Goal: Information Seeking & Learning: Find contact information

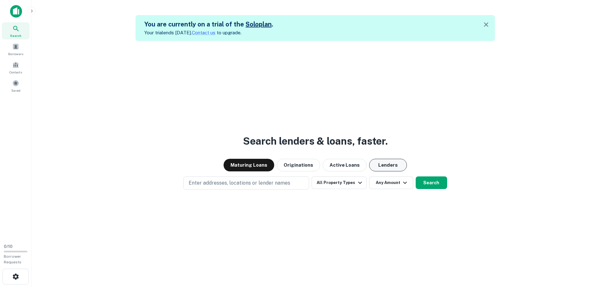
click at [378, 171] on button "Lenders" at bounding box center [388, 165] width 38 height 13
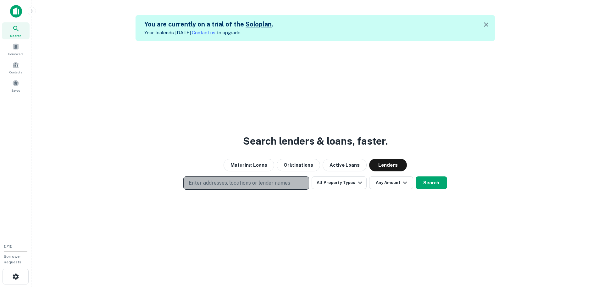
click at [268, 187] on p "Enter addresses, locations or lender names" at bounding box center [240, 183] width 102 height 8
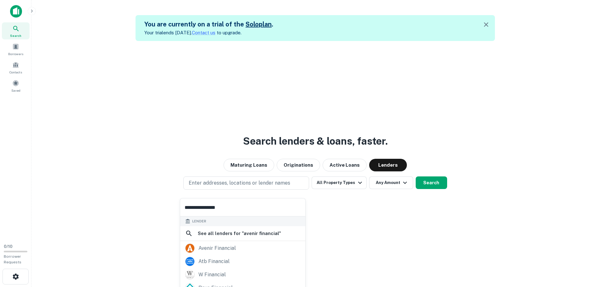
scroll to position [53, 0]
type input "**********"
click at [257, 251] on div "avenir financial" at bounding box center [242, 247] width 115 height 9
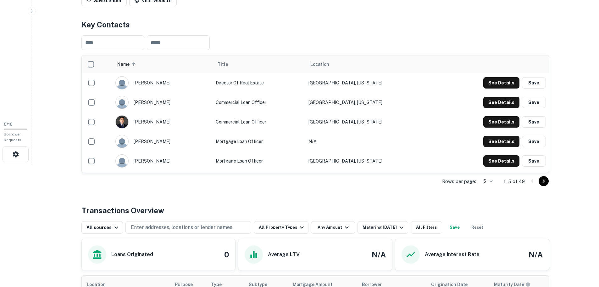
scroll to position [126, 0]
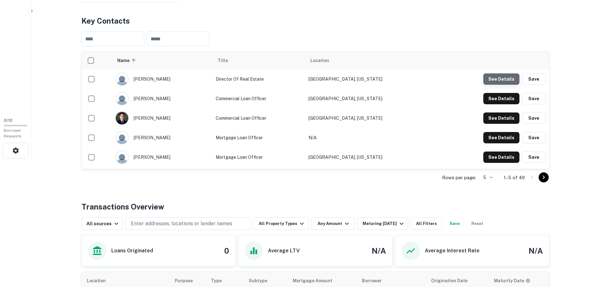
click at [507, 85] on button "See Details" at bounding box center [502, 78] width 36 height 11
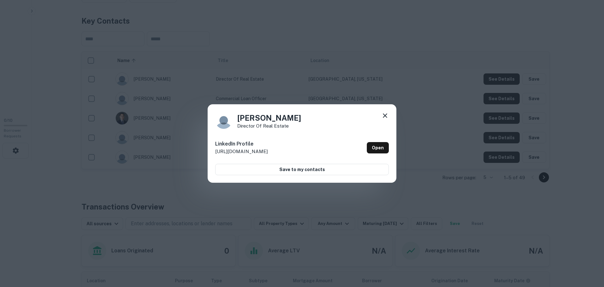
click at [383, 112] on icon at bounding box center [385, 116] width 8 height 8
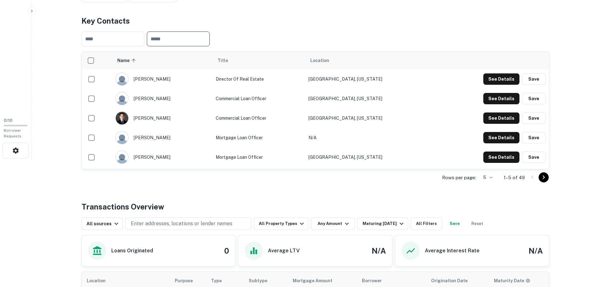
click at [206, 46] on input "text" at bounding box center [178, 38] width 63 height 15
click at [306, 67] on th "Title" at bounding box center [259, 61] width 93 height 18
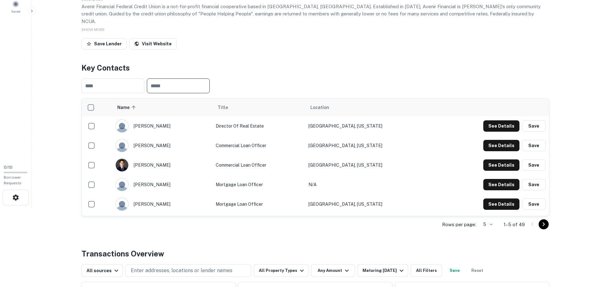
scroll to position [67, 0]
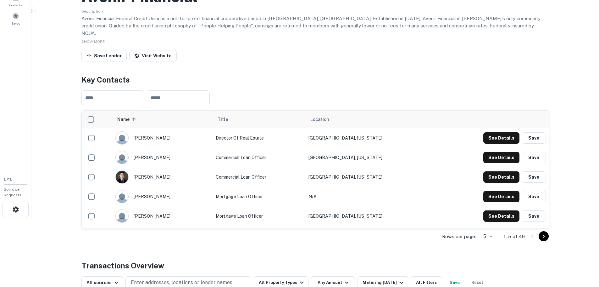
click at [150, 144] on div "[PERSON_NAME]" at bounding box center [162, 137] width 94 height 13
click at [499, 163] on button "See Details" at bounding box center [502, 157] width 36 height 11
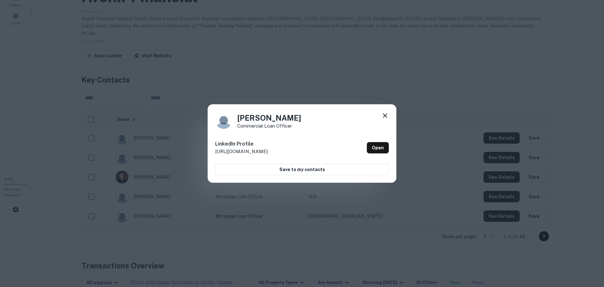
click at [386, 113] on icon at bounding box center [385, 116] width 8 height 8
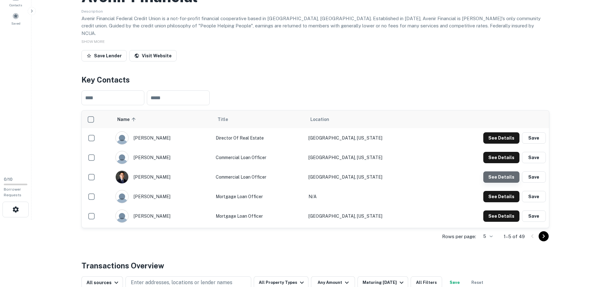
click at [496, 182] on button "See Details" at bounding box center [502, 176] width 36 height 11
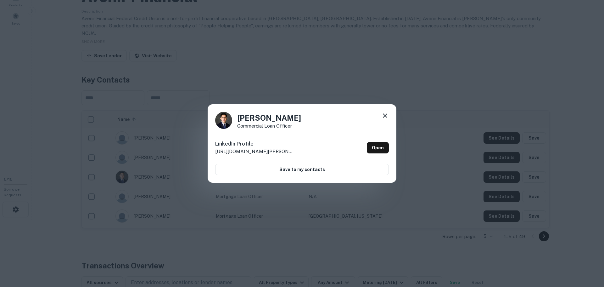
click at [382, 113] on icon at bounding box center [385, 116] width 8 height 8
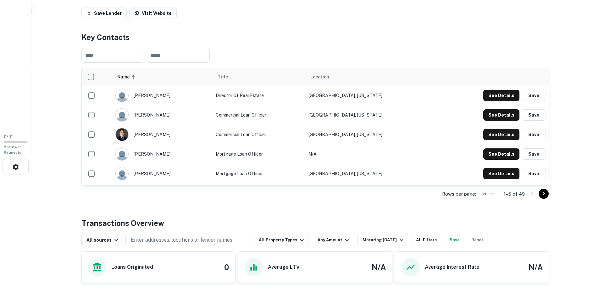
scroll to position [98, 0]
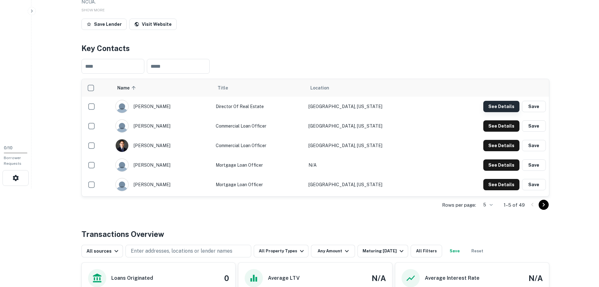
click at [507, 112] on button "See Details" at bounding box center [502, 106] width 36 height 11
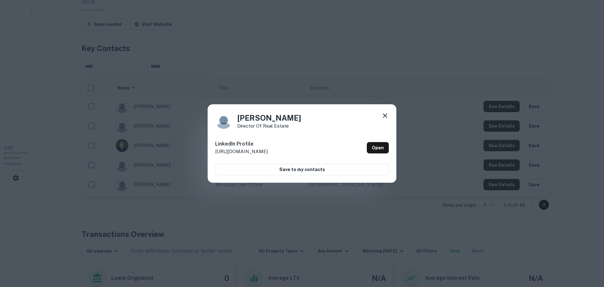
click at [268, 155] on p "[URL][DOMAIN_NAME]" at bounding box center [241, 152] width 53 height 8
click at [378, 147] on link "Open" at bounding box center [378, 147] width 22 height 11
click at [384, 112] on icon at bounding box center [385, 116] width 8 height 8
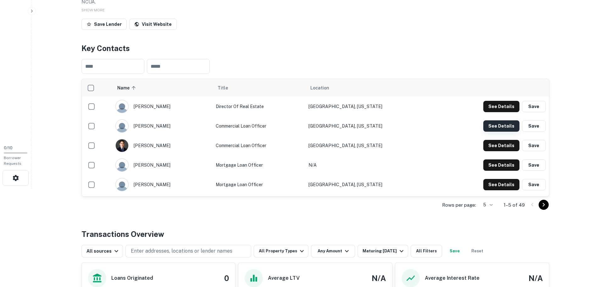
click at [503, 132] on button "See Details" at bounding box center [502, 125] width 36 height 11
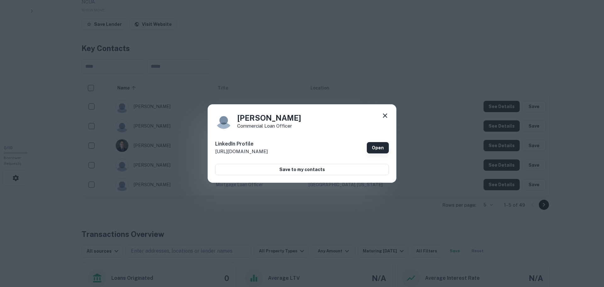
click at [381, 148] on link "Open" at bounding box center [378, 147] width 22 height 11
click at [383, 113] on icon at bounding box center [385, 115] width 4 height 4
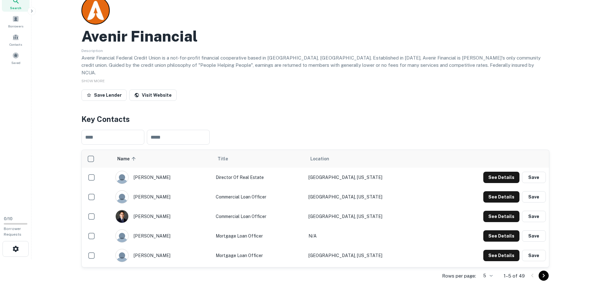
scroll to position [0, 0]
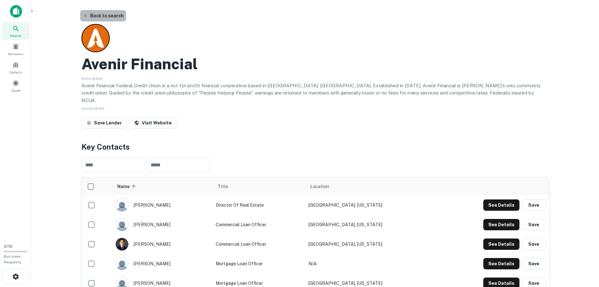
click at [111, 17] on button "Back to search" at bounding box center [103, 15] width 46 height 11
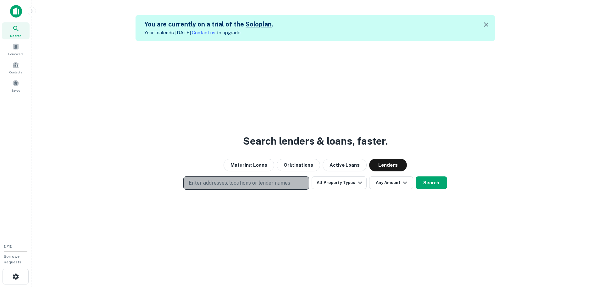
click at [234, 187] on p "Enter addresses, locations or lender names" at bounding box center [240, 183] width 102 height 8
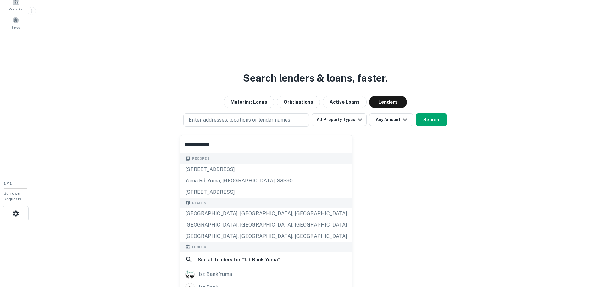
scroll to position [89, 0]
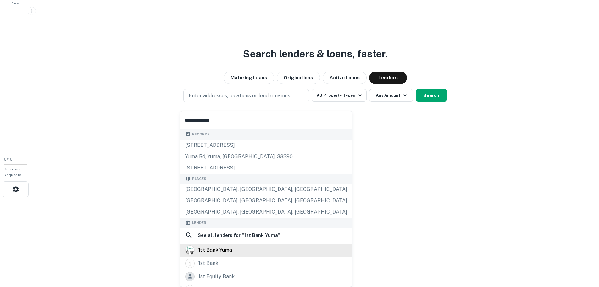
type input "**********"
click at [261, 255] on div "1st bank yuma" at bounding box center [266, 249] width 162 height 9
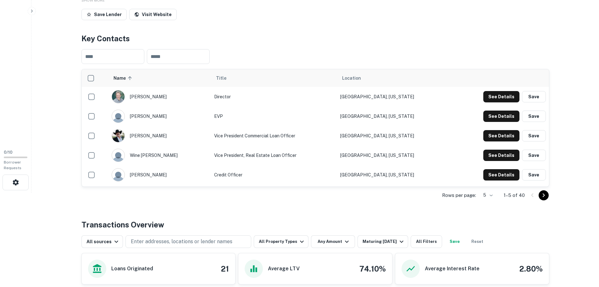
scroll to position [94, 0]
click at [484, 102] on button "See Details" at bounding box center [502, 96] width 36 height 11
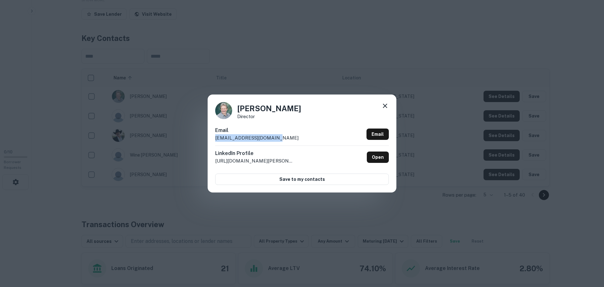
drag, startPoint x: 282, startPoint y: 139, endPoint x: 210, endPoint y: 139, distance: 71.4
click at [210, 139] on div "[PERSON_NAME] Director Email [EMAIL_ADDRESS][DOMAIN_NAME] Email LinkedIn Profil…" at bounding box center [302, 143] width 189 height 98
copy p "[EMAIL_ADDRESS][DOMAIN_NAME]"
click at [388, 102] on icon at bounding box center [385, 106] width 8 height 8
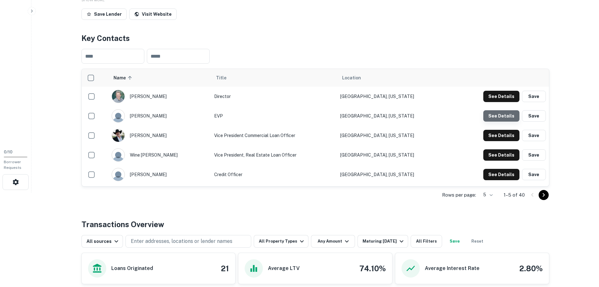
click at [507, 121] on button "See Details" at bounding box center [502, 115] width 36 height 11
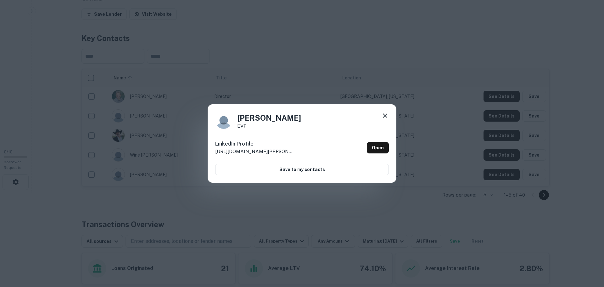
click at [385, 113] on icon at bounding box center [385, 115] width 4 height 4
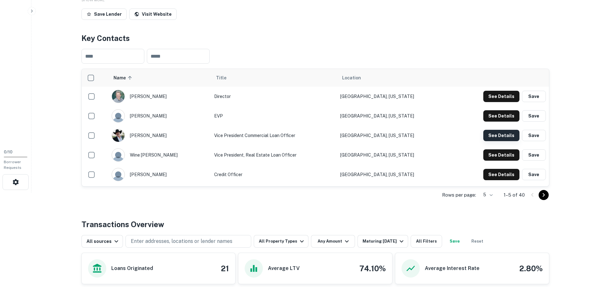
click at [496, 141] on button "See Details" at bounding box center [502, 135] width 36 height 11
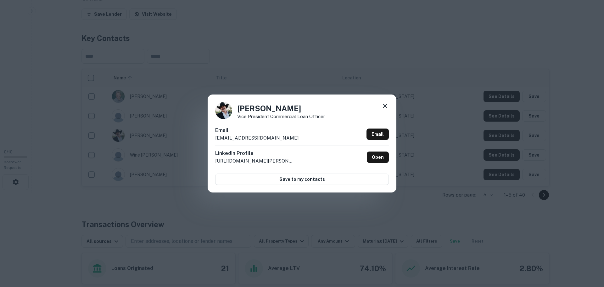
drag, startPoint x: 325, startPoint y: 107, endPoint x: 237, endPoint y: 106, distance: 88.1
click at [237, 106] on div "[PERSON_NAME] Vice President Commercial Loan Officer" at bounding box center [302, 110] width 174 height 17
copy h4 "[PERSON_NAME]"
drag, startPoint x: 304, startPoint y: 139, endPoint x: 197, endPoint y: 138, distance: 106.3
click at [197, 138] on div "[PERSON_NAME] Vice President Commercial Loan Officer Email [EMAIL_ADDRESS][DOMA…" at bounding box center [302, 143] width 604 height 287
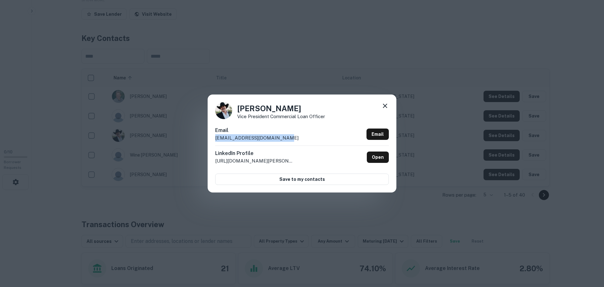
copy p "[EMAIL_ADDRESS][DOMAIN_NAME]"
click at [385, 102] on icon at bounding box center [385, 106] width 8 height 8
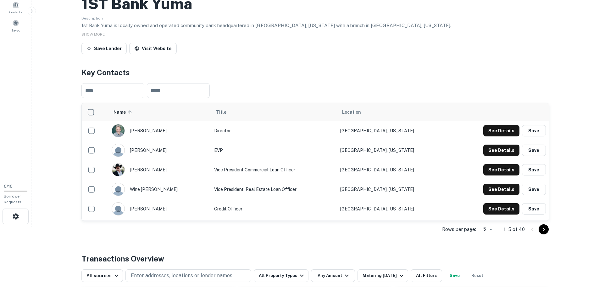
scroll to position [0, 0]
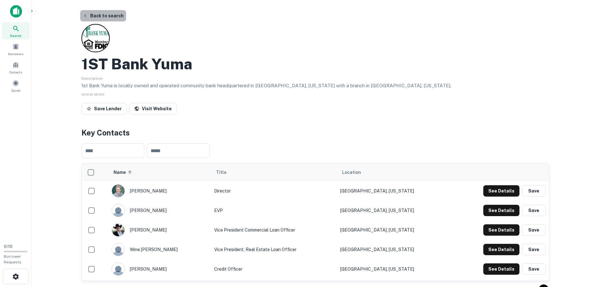
click at [106, 14] on button "Back to search" at bounding box center [103, 15] width 46 height 11
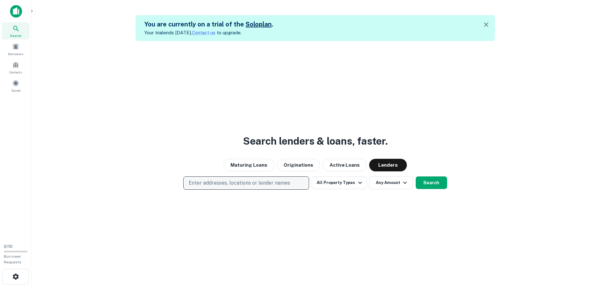
click at [262, 187] on p "Enter addresses, locations or lender names" at bounding box center [240, 183] width 102 height 8
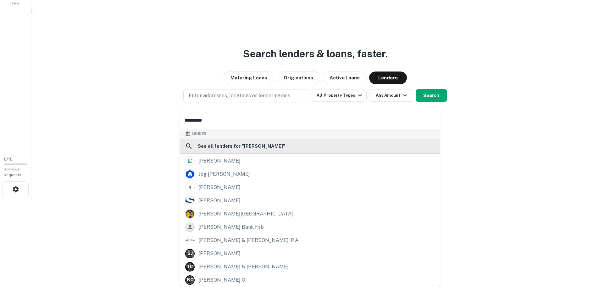
scroll to position [104, 0]
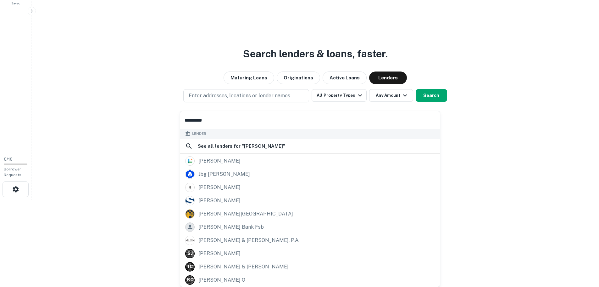
type input "*********"
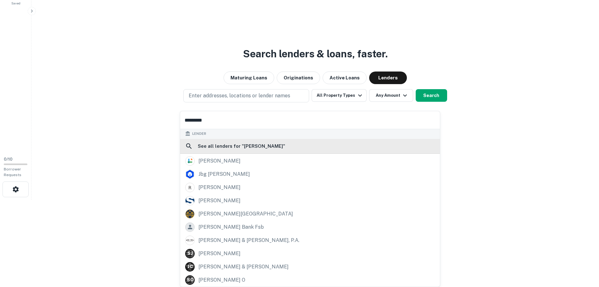
click at [229, 142] on h6 "See all lenders for " [PERSON_NAME] "" at bounding box center [241, 146] width 87 height 8
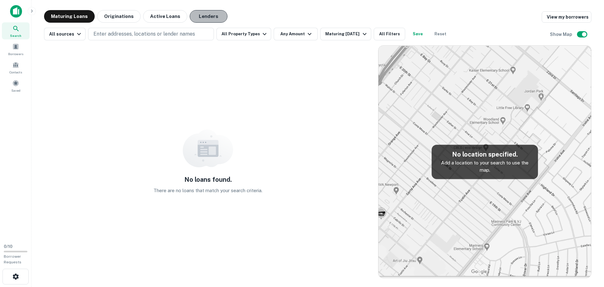
click at [209, 13] on button "Lenders" at bounding box center [209, 16] width 38 height 13
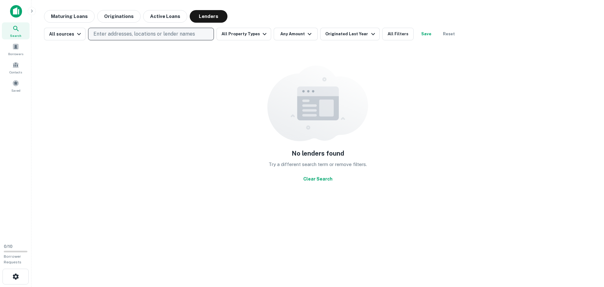
click at [165, 34] on p "Enter addresses, locations or lender names" at bounding box center [144, 34] width 102 height 8
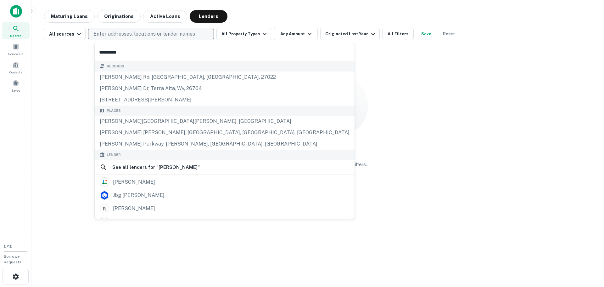
type input "*********"
drag, startPoint x: 83, startPoint y: 55, endPoint x: 77, endPoint y: 55, distance: 5.7
click at [77, 55] on body "Search Borrowers Contacts Saved 0 / 10 Borrower Requests Maturing Loans Origina…" at bounding box center [302, 143] width 604 height 287
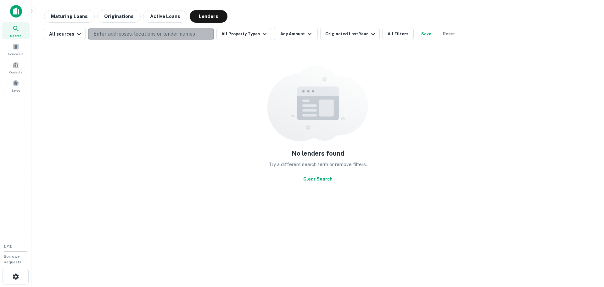
click at [129, 37] on p "Enter addresses, locations or lender names" at bounding box center [144, 34] width 102 height 8
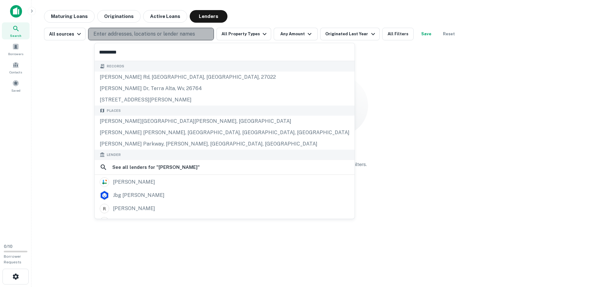
click at [133, 34] on p "Enter addresses, locations or lender names" at bounding box center [144, 34] width 102 height 8
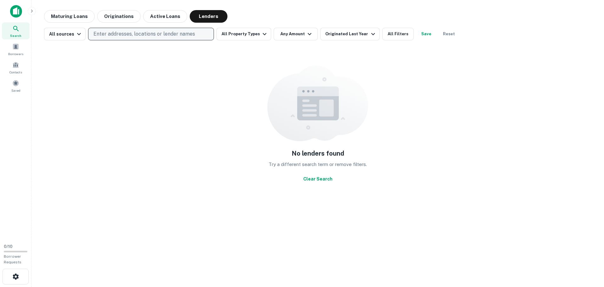
click at [133, 34] on p "Enter addresses, locations or lender names" at bounding box center [144, 34] width 102 height 8
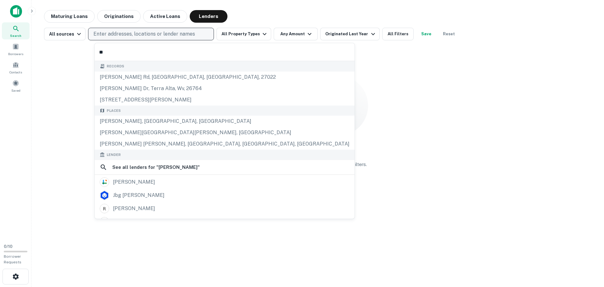
type input "*"
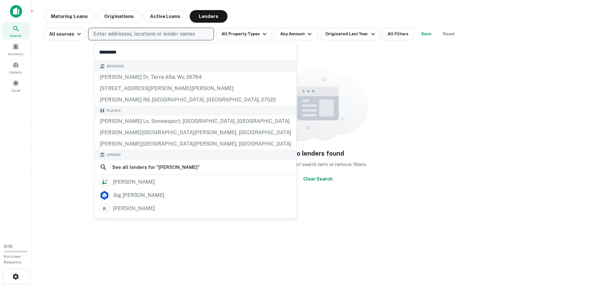
type input "*********"
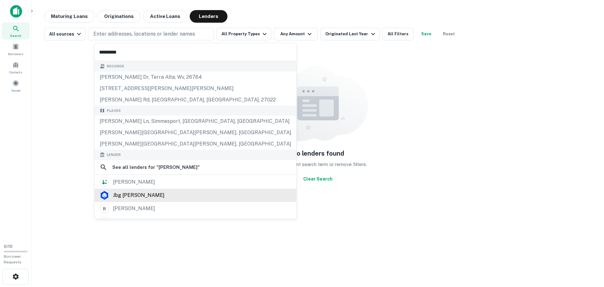
click at [172, 200] on div "jbg [PERSON_NAME]" at bounding box center [196, 194] width 192 height 9
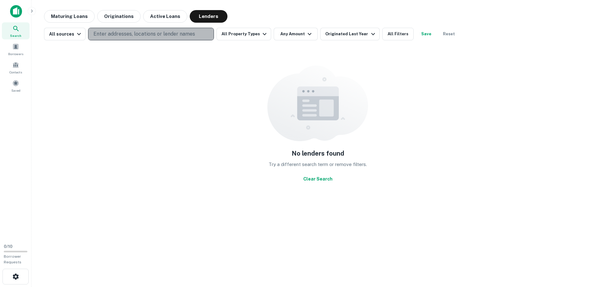
click at [139, 33] on p "Enter addresses, locations or lender names" at bounding box center [144, 34] width 102 height 8
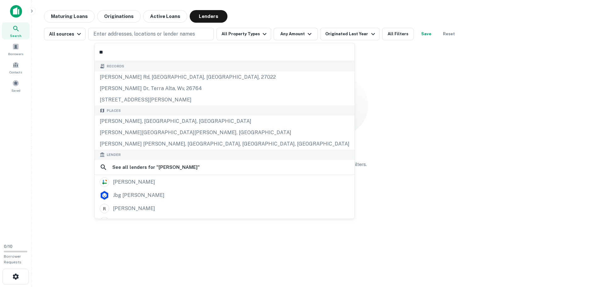
type input "*"
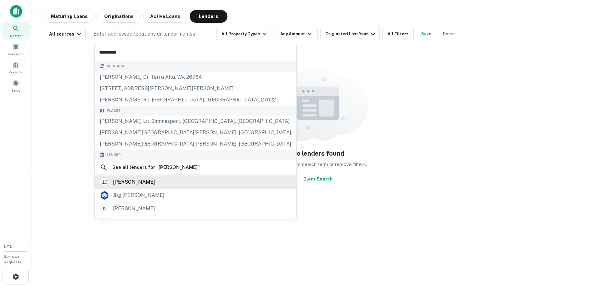
type input "*********"
click at [153, 187] on div "[PERSON_NAME]" at bounding box center [196, 181] width 192 height 9
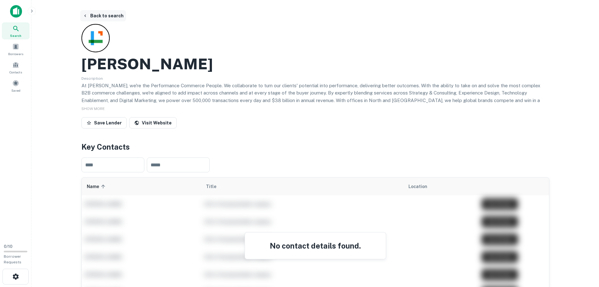
click at [109, 18] on button "Back to search" at bounding box center [103, 15] width 46 height 11
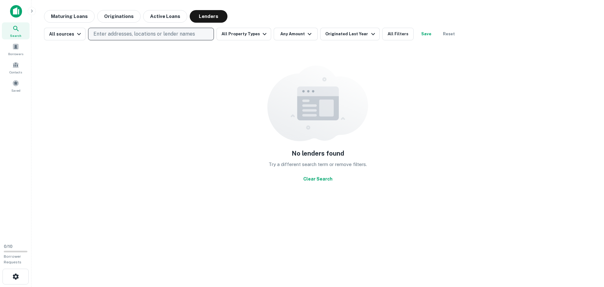
click at [128, 33] on p "Enter addresses, locations or lender names" at bounding box center [144, 34] width 102 height 8
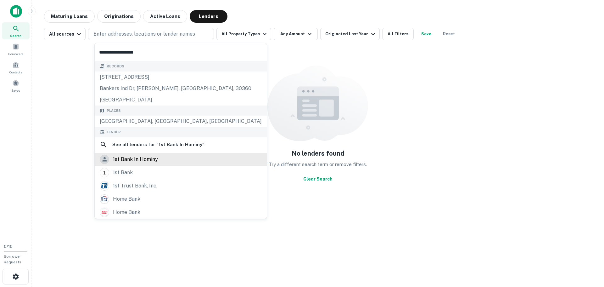
type input "**********"
click at [158, 164] on div "1st bank in hominy" at bounding box center [135, 158] width 45 height 9
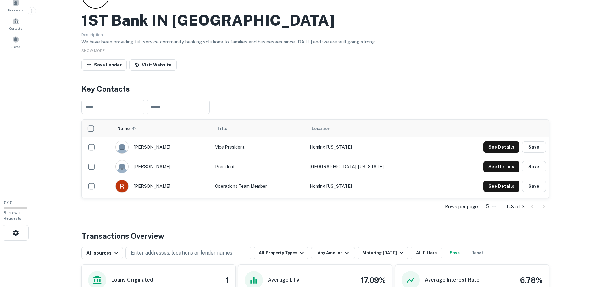
scroll to position [63, 0]
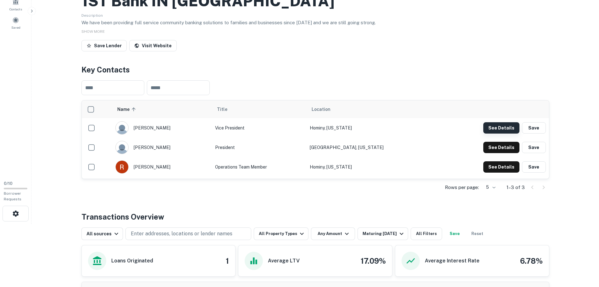
click at [507, 133] on button "See Details" at bounding box center [502, 127] width 36 height 11
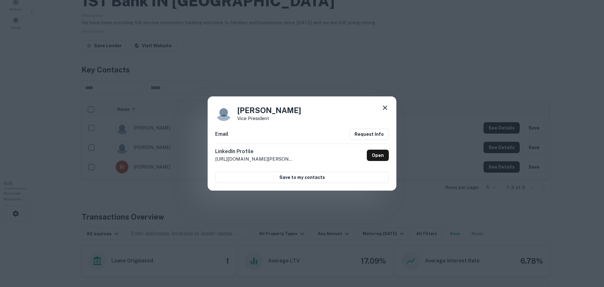
click at [387, 104] on icon at bounding box center [385, 108] width 8 height 8
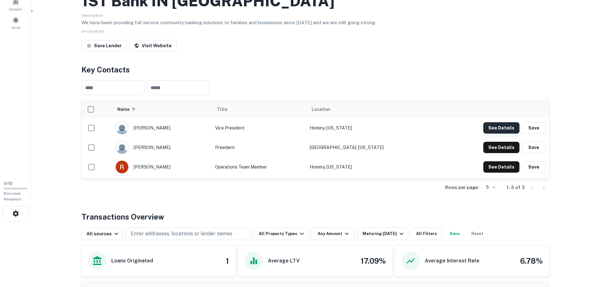
click at [490, 133] on button "See Details" at bounding box center [502, 127] width 36 height 11
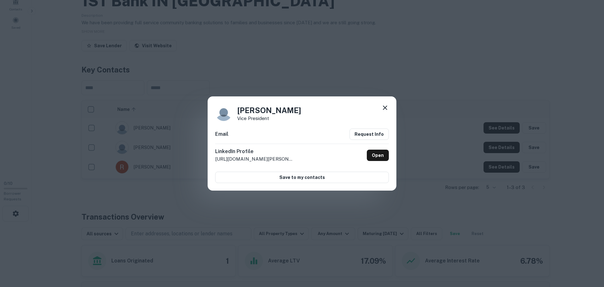
click at [385, 104] on icon at bounding box center [385, 108] width 8 height 8
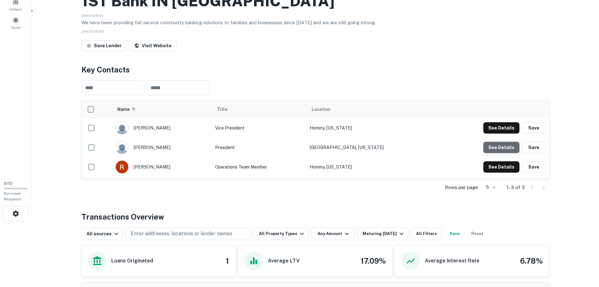
click at [484, 153] on button "See Details" at bounding box center [502, 147] width 36 height 11
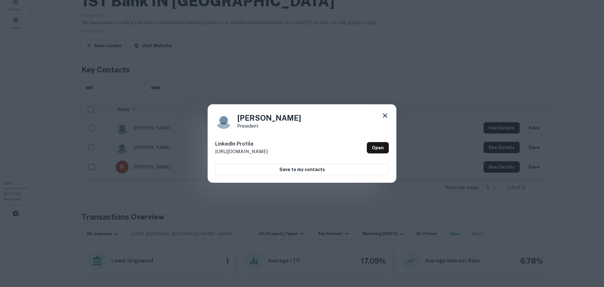
click at [385, 112] on icon at bounding box center [385, 116] width 8 height 8
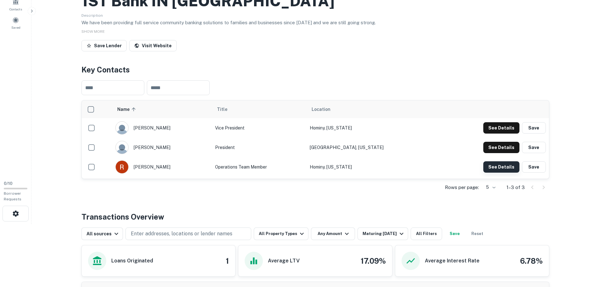
click at [492, 172] on button "See Details" at bounding box center [502, 166] width 36 height 11
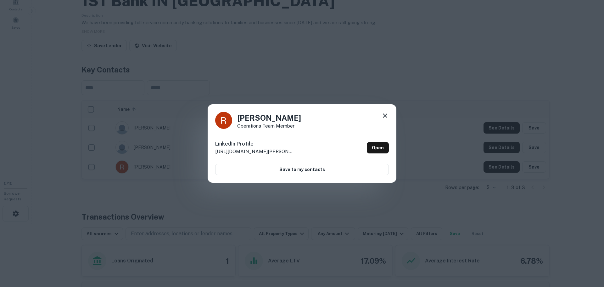
click at [388, 112] on icon at bounding box center [385, 116] width 8 height 8
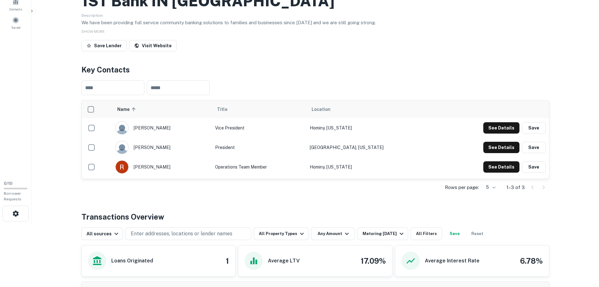
drag, startPoint x: 168, startPoint y: 166, endPoint x: 162, endPoint y: 169, distance: 6.1
click at [162, 154] on div "[PERSON_NAME]" at bounding box center [161, 147] width 93 height 13
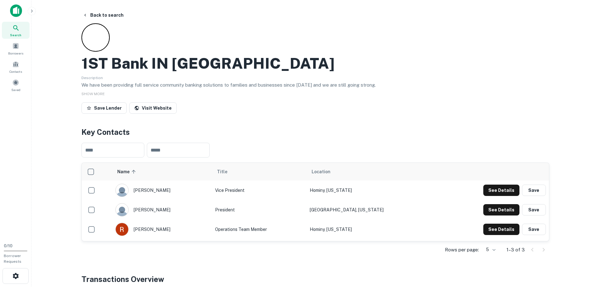
scroll to position [0, 0]
click at [96, 13] on button "Back to search" at bounding box center [103, 15] width 46 height 11
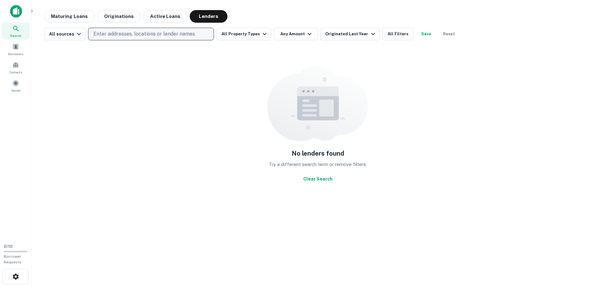
click at [161, 37] on p "Enter addresses, locations or lender names" at bounding box center [144, 34] width 102 height 8
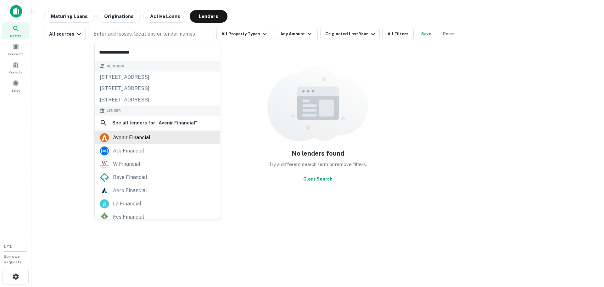
type input "**********"
click at [129, 142] on div "avenir financial" at bounding box center [131, 137] width 37 height 9
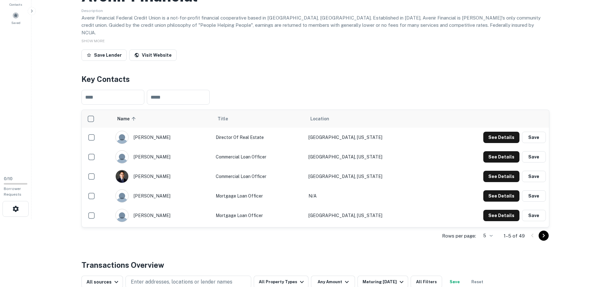
scroll to position [94, 0]
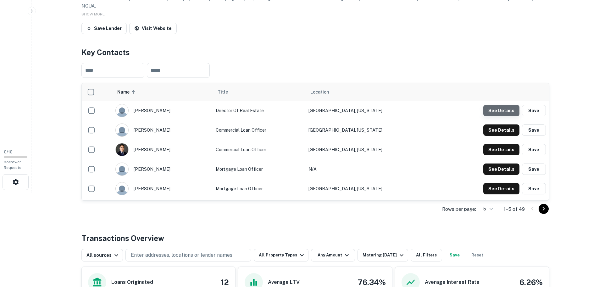
click at [506, 116] on button "See Details" at bounding box center [502, 110] width 36 height 11
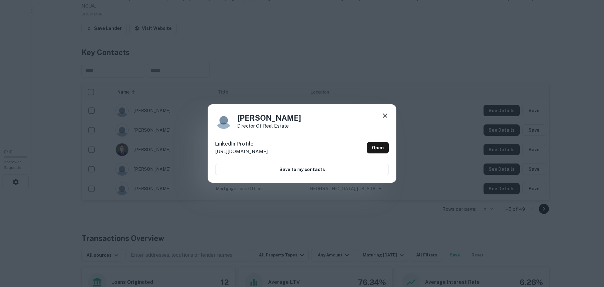
click at [384, 112] on icon at bounding box center [385, 116] width 8 height 8
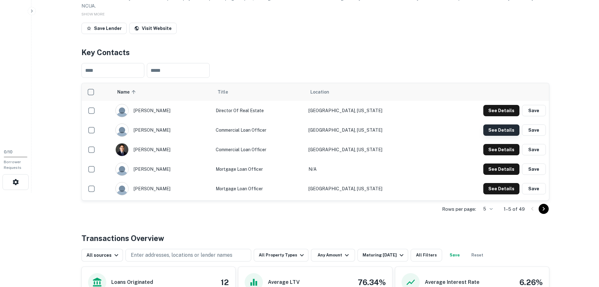
click at [497, 136] on button "See Details" at bounding box center [502, 129] width 36 height 11
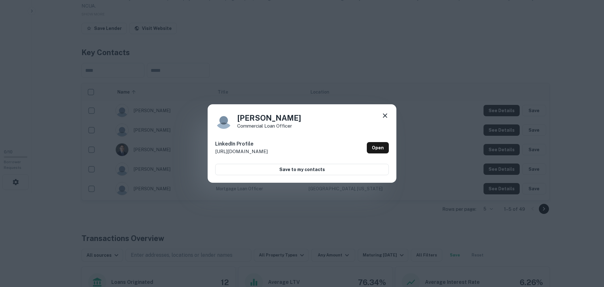
click at [383, 112] on icon at bounding box center [385, 116] width 8 height 8
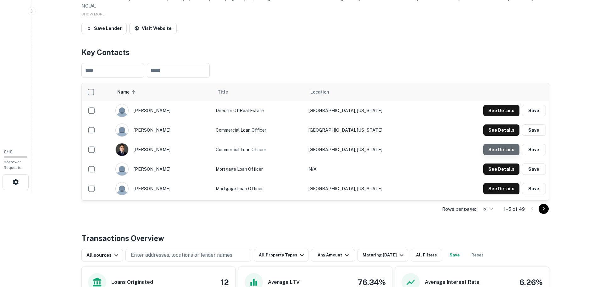
click at [505, 155] on button "See Details" at bounding box center [502, 149] width 36 height 11
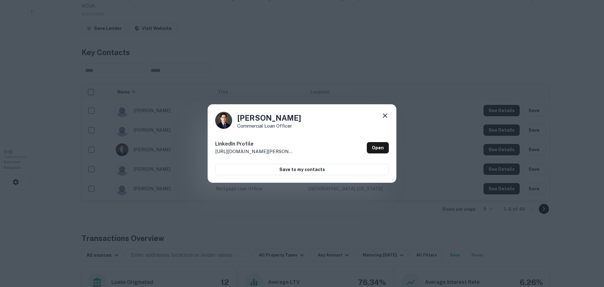
click at [386, 112] on icon at bounding box center [385, 116] width 8 height 8
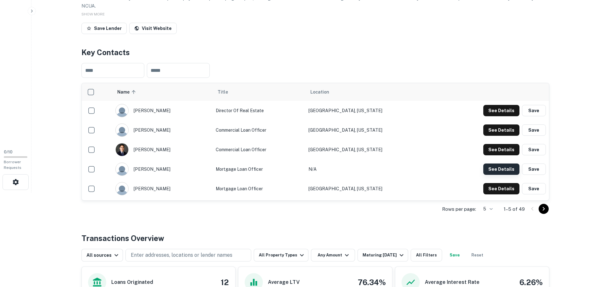
click at [502, 175] on button "See Details" at bounding box center [502, 168] width 36 height 11
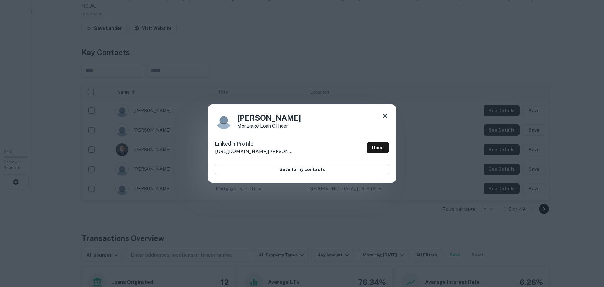
click at [389, 108] on div "[PERSON_NAME] Mortgage Loan Officer LinkedIn Profile [URL][DOMAIN_NAME][PERSON_…" at bounding box center [302, 143] width 189 height 79
click at [387, 115] on icon at bounding box center [385, 116] width 8 height 8
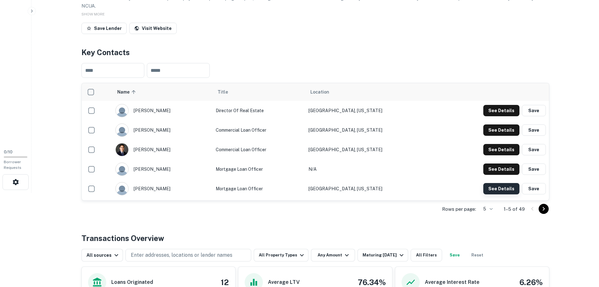
click at [494, 194] on button "See Details" at bounding box center [502, 188] width 36 height 11
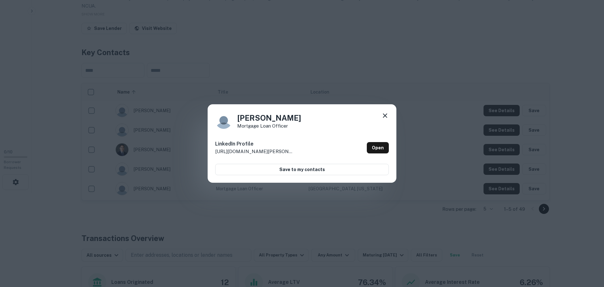
click at [387, 112] on icon at bounding box center [385, 116] width 8 height 8
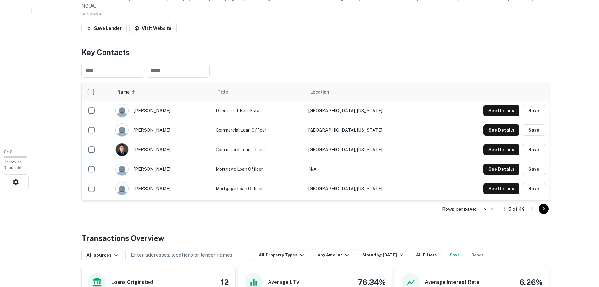
click at [543, 212] on icon "Go to next page" at bounding box center [544, 209] width 8 height 8
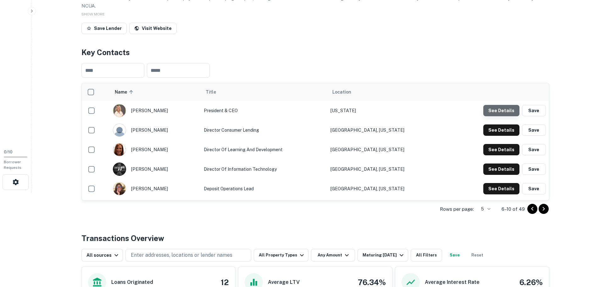
click at [499, 116] on button "See Details" at bounding box center [502, 110] width 36 height 11
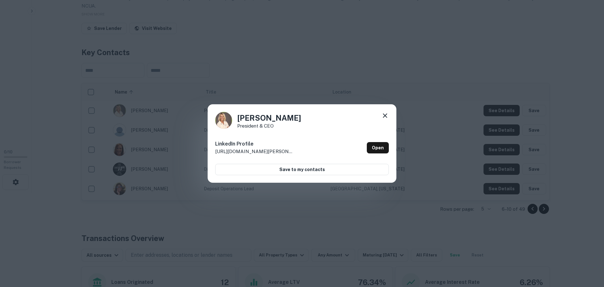
click at [387, 112] on icon at bounding box center [385, 116] width 8 height 8
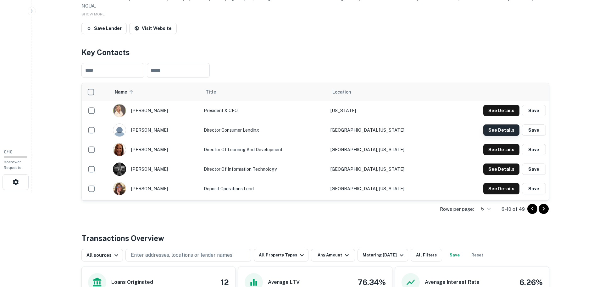
click at [501, 136] on button "See Details" at bounding box center [502, 129] width 36 height 11
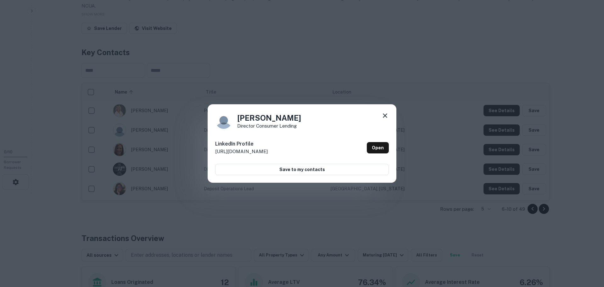
click at [381, 112] on icon at bounding box center [385, 116] width 8 height 8
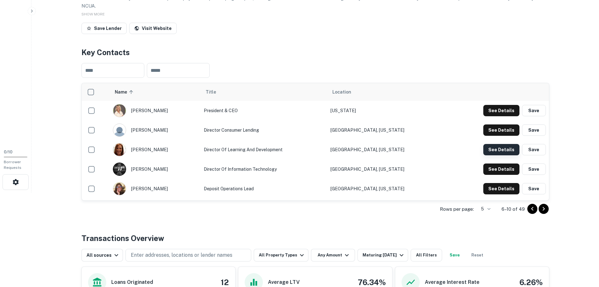
click at [499, 155] on button "See Details" at bounding box center [502, 149] width 36 height 11
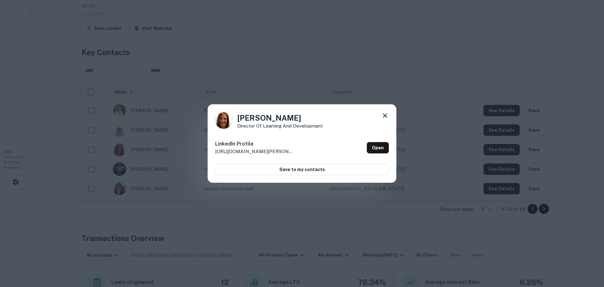
click at [385, 112] on icon at bounding box center [385, 116] width 8 height 8
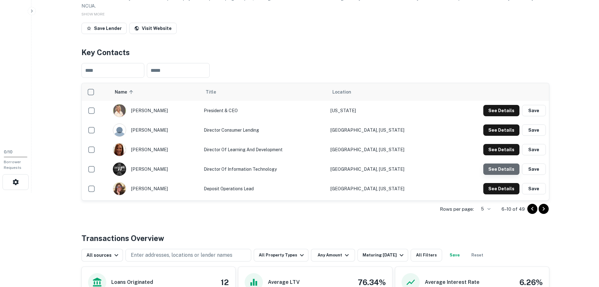
click at [502, 175] on button "See Details" at bounding box center [502, 168] width 36 height 11
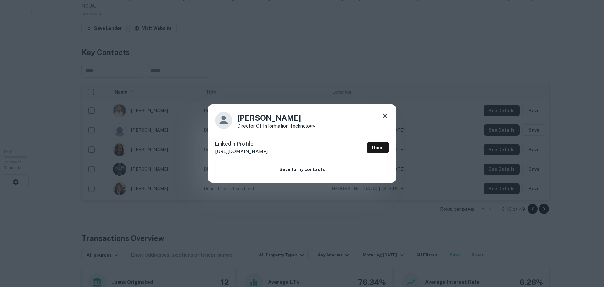
click at [384, 112] on icon at bounding box center [385, 116] width 8 height 8
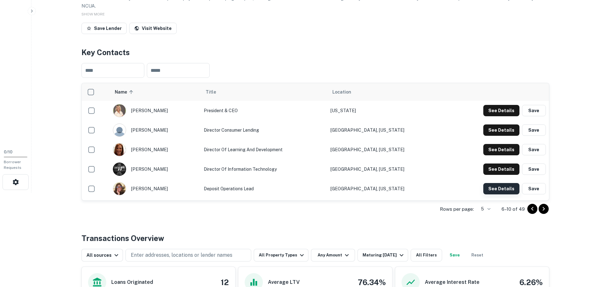
click at [495, 194] on button "See Details" at bounding box center [502, 188] width 36 height 11
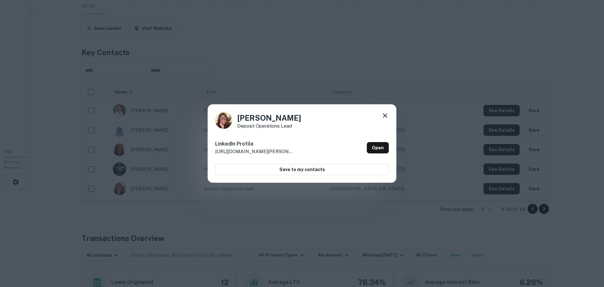
click at [385, 112] on icon at bounding box center [385, 116] width 8 height 8
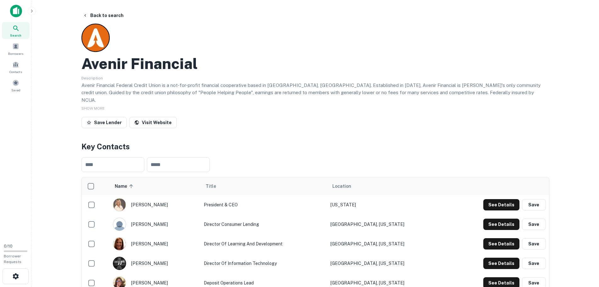
scroll to position [0, 0]
click at [111, 17] on button "Back to search" at bounding box center [103, 15] width 46 height 11
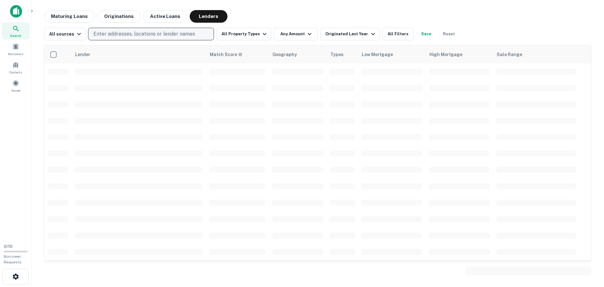
click at [148, 36] on p "Enter addresses, locations or lender names" at bounding box center [144, 34] width 102 height 8
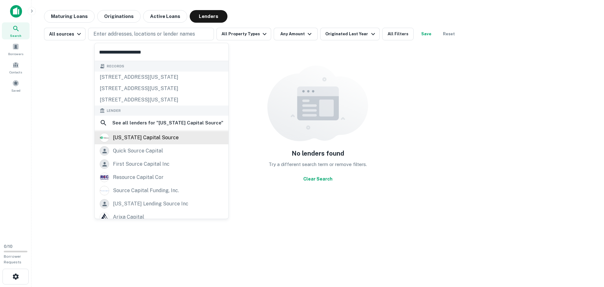
type input "**********"
click at [159, 142] on div "[US_STATE] capital source" at bounding box center [146, 137] width 66 height 9
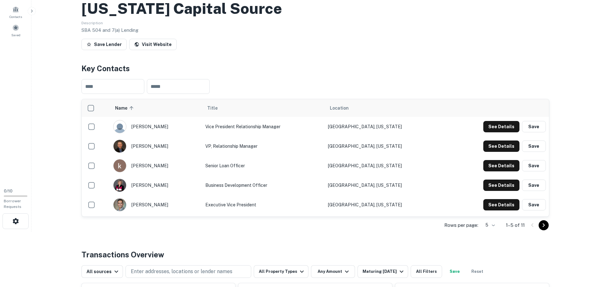
scroll to position [63, 0]
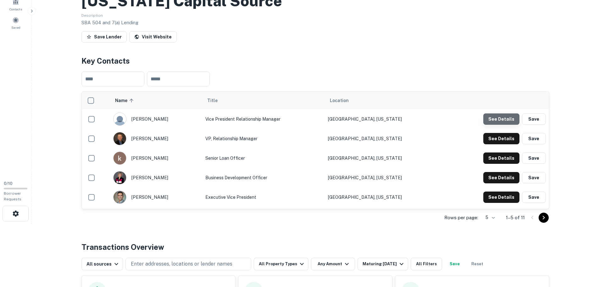
click at [490, 125] on button "See Details" at bounding box center [502, 118] width 36 height 11
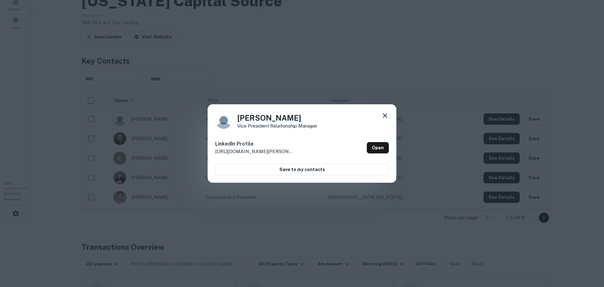
click at [383, 112] on icon at bounding box center [385, 116] width 8 height 8
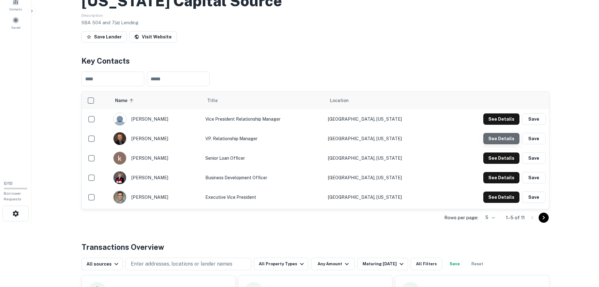
click at [493, 144] on button "See Details" at bounding box center [502, 138] width 36 height 11
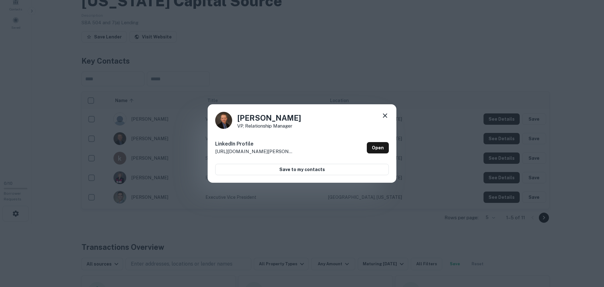
click at [387, 112] on icon at bounding box center [385, 116] width 8 height 8
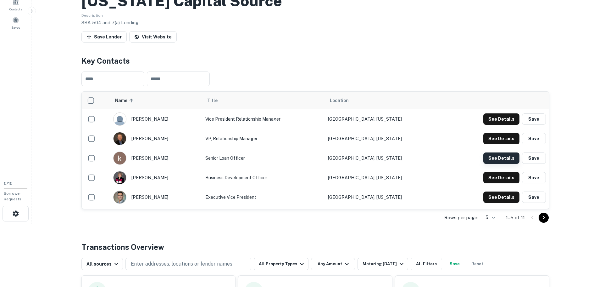
click at [494, 164] on button "See Details" at bounding box center [502, 157] width 36 height 11
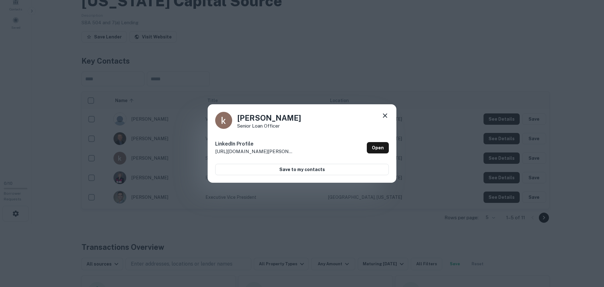
click at [381, 112] on icon at bounding box center [385, 116] width 8 height 8
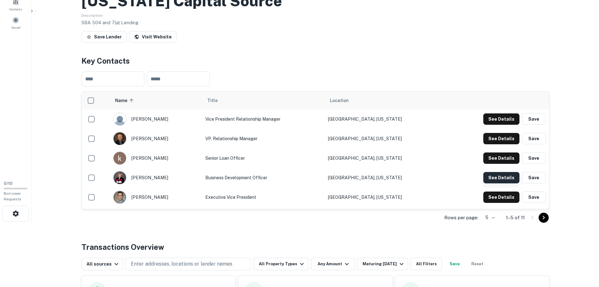
click at [499, 183] on button "See Details" at bounding box center [502, 177] width 36 height 11
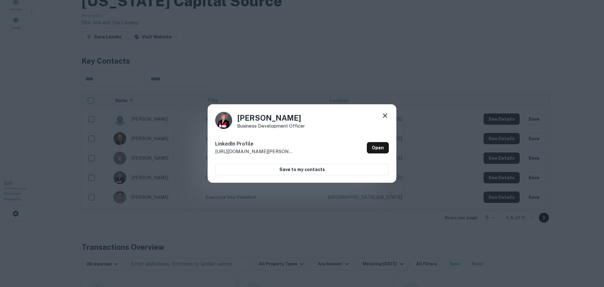
click at [387, 112] on icon at bounding box center [385, 116] width 8 height 8
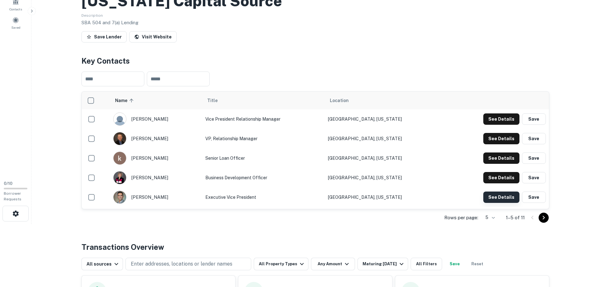
click at [507, 203] on button "See Details" at bounding box center [502, 196] width 36 height 11
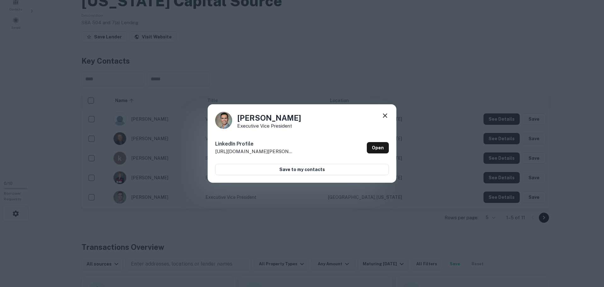
click at [390, 113] on div "[PERSON_NAME] Executive Vice President LinkedIn Profile [URL][DOMAIN_NAME][PERS…" at bounding box center [302, 143] width 189 height 79
click at [389, 113] on icon at bounding box center [385, 116] width 8 height 8
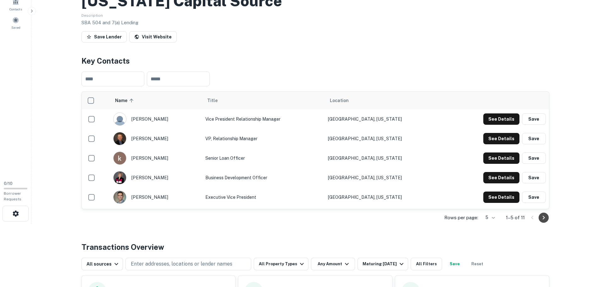
click at [547, 221] on icon "Go to next page" at bounding box center [544, 218] width 8 height 8
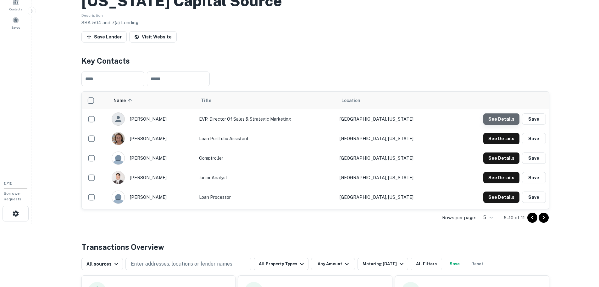
click at [496, 125] on button "See Details" at bounding box center [502, 118] width 36 height 11
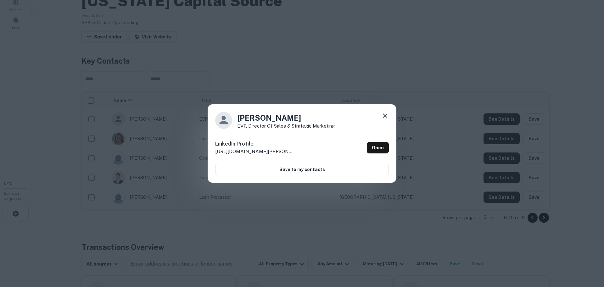
click at [387, 112] on icon at bounding box center [385, 116] width 8 height 8
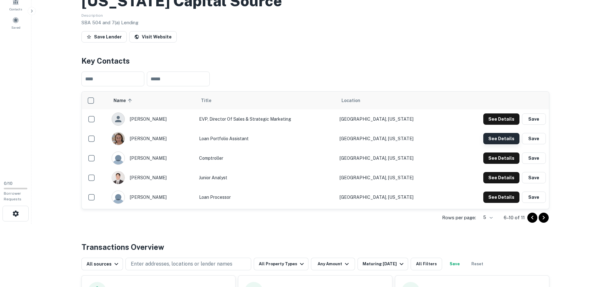
click at [492, 144] on button "See Details" at bounding box center [502, 138] width 36 height 11
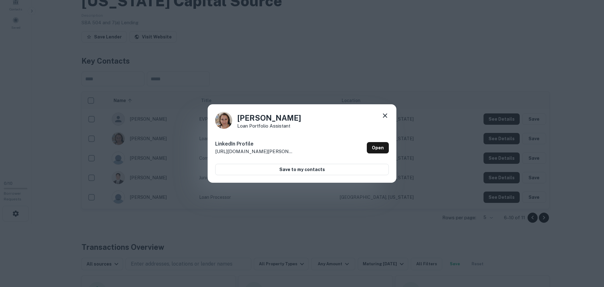
click at [381, 112] on icon at bounding box center [385, 116] width 8 height 8
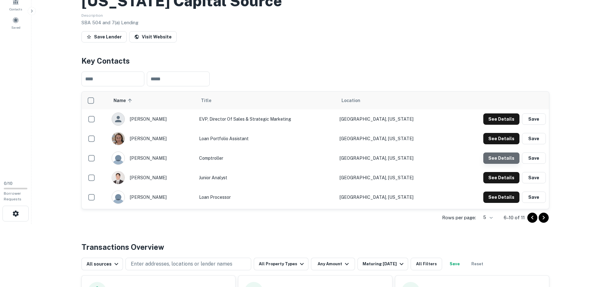
click at [490, 164] on button "See Details" at bounding box center [502, 157] width 36 height 11
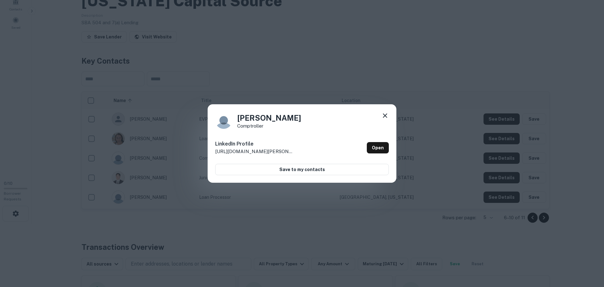
click at [383, 112] on icon at bounding box center [385, 116] width 8 height 8
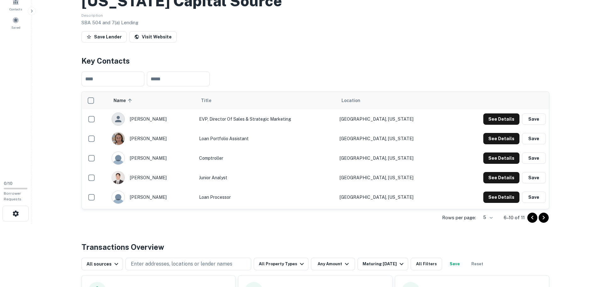
click at [529, 221] on icon "Go to previous page" at bounding box center [533, 218] width 8 height 8
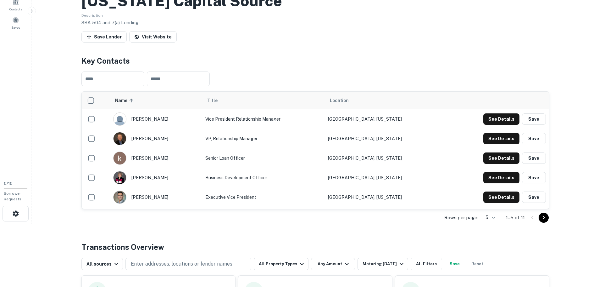
scroll to position [0, 0]
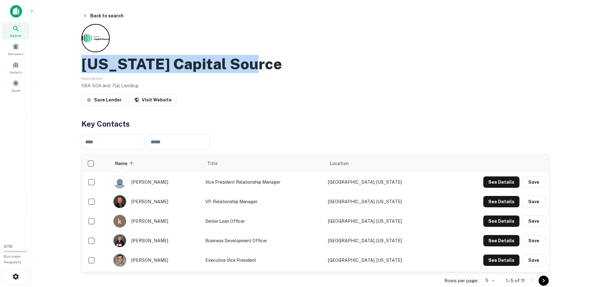
drag, startPoint x: 334, startPoint y: 67, endPoint x: 72, endPoint y: 75, distance: 262.2
click at [72, 75] on main "Back to search [US_STATE] Capital Source Description SBA 504 and 7(a) Lending S…" at bounding box center [315, 143] width 568 height 287
copy h2 "[US_STATE] Capital Source"
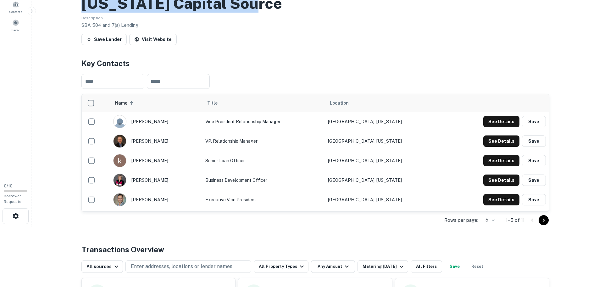
scroll to position [63, 0]
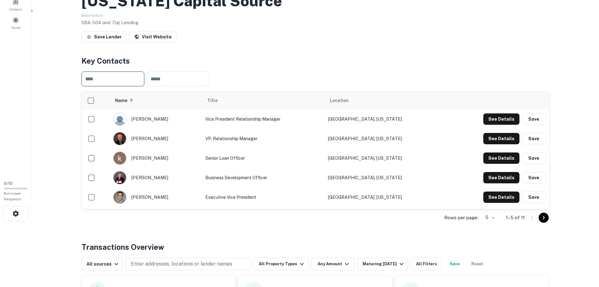
click at [136, 86] on input "text" at bounding box center [112, 78] width 63 height 15
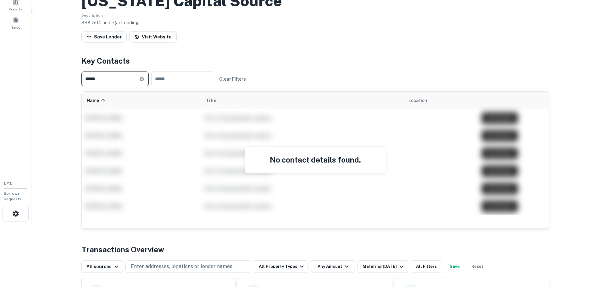
type input "*****"
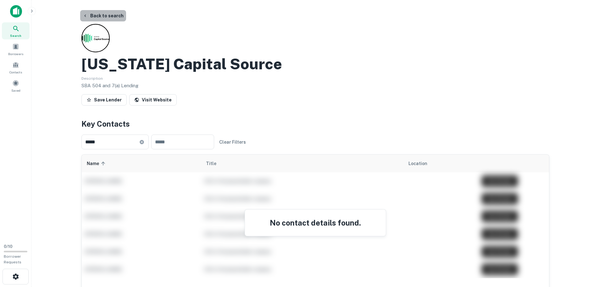
click at [100, 13] on button "Back to search" at bounding box center [103, 15] width 46 height 11
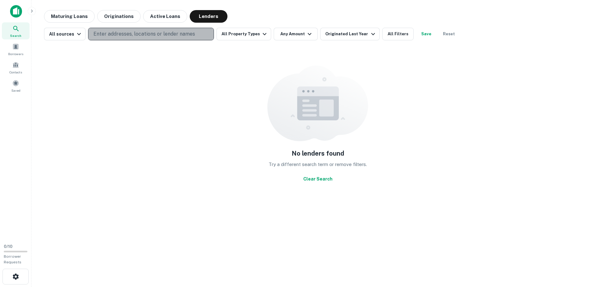
click at [151, 33] on p "Enter addresses, locations or lender names" at bounding box center [144, 34] width 102 height 8
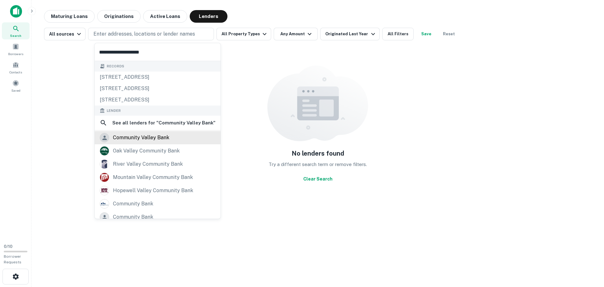
type input "**********"
click at [160, 142] on div "community valley bank" at bounding box center [141, 137] width 56 height 9
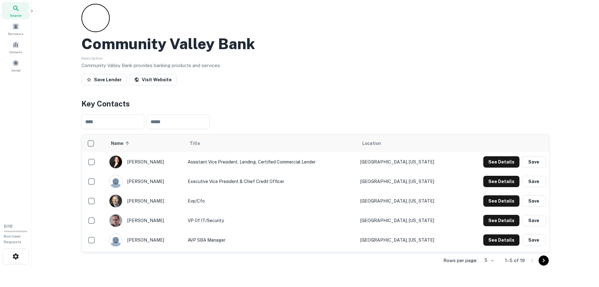
scroll to position [63, 0]
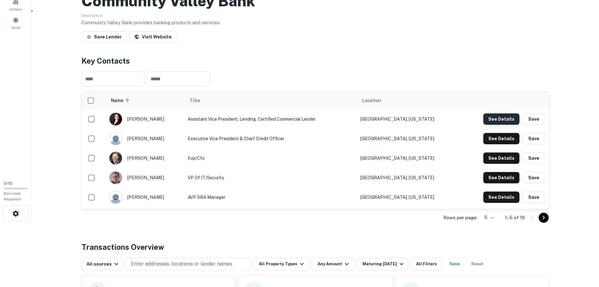
click at [490, 125] on button "See Details" at bounding box center [502, 118] width 36 height 11
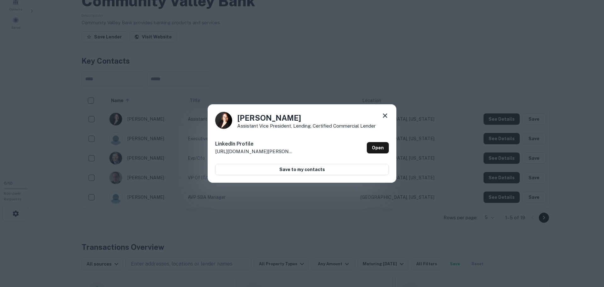
click at [388, 112] on icon at bounding box center [385, 116] width 8 height 8
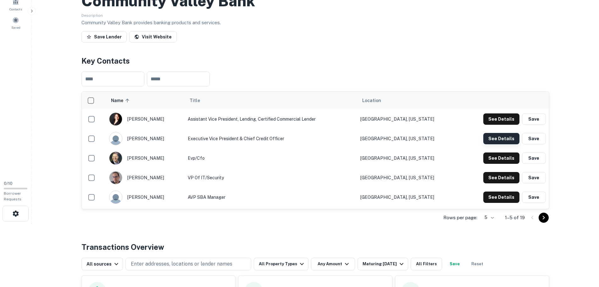
click at [491, 144] on button "See Details" at bounding box center [502, 138] width 36 height 11
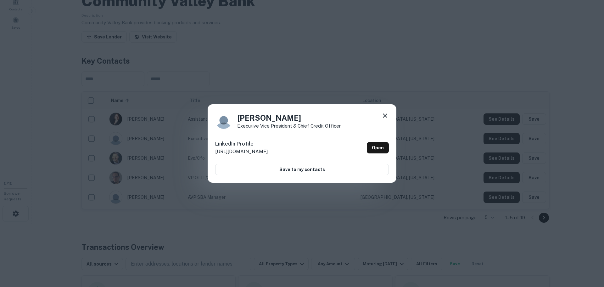
click at [383, 113] on icon at bounding box center [385, 115] width 4 height 4
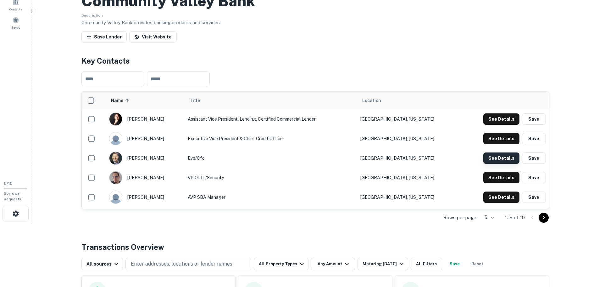
click at [502, 164] on button "See Details" at bounding box center [502, 157] width 36 height 11
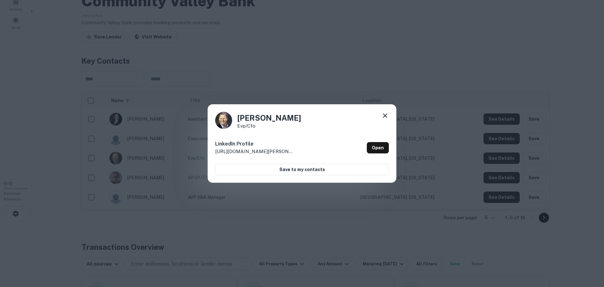
click at [387, 112] on icon at bounding box center [385, 116] width 8 height 8
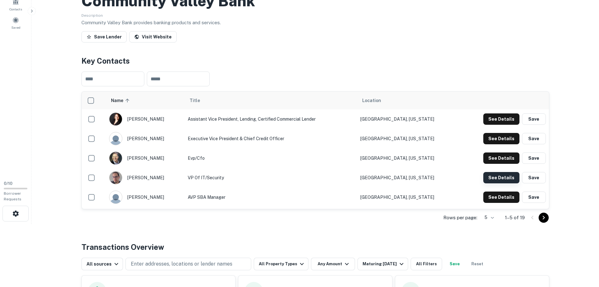
click at [495, 183] on button "See Details" at bounding box center [502, 177] width 36 height 11
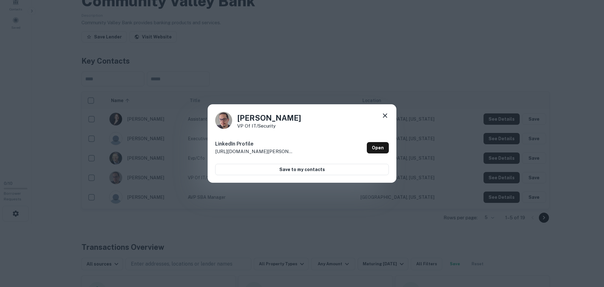
click at [384, 112] on icon at bounding box center [385, 116] width 8 height 8
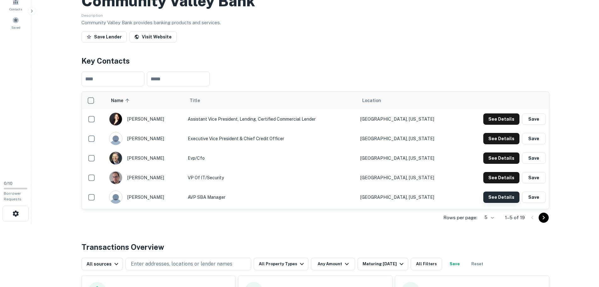
click at [496, 203] on button "See Details" at bounding box center [502, 196] width 36 height 11
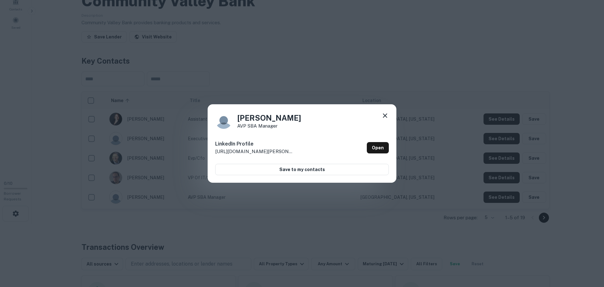
click at [383, 112] on icon at bounding box center [385, 116] width 8 height 8
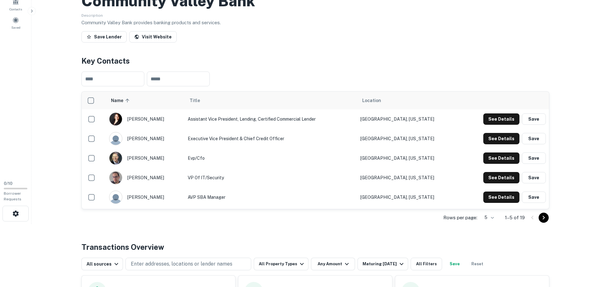
click at [541, 221] on icon "Go to next page" at bounding box center [544, 218] width 8 height 8
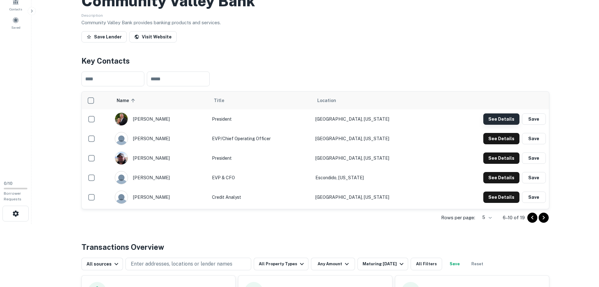
click at [493, 125] on button "See Details" at bounding box center [502, 118] width 36 height 11
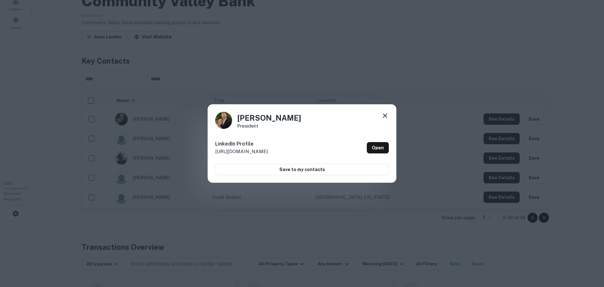
click at [381, 112] on icon at bounding box center [385, 116] width 8 height 8
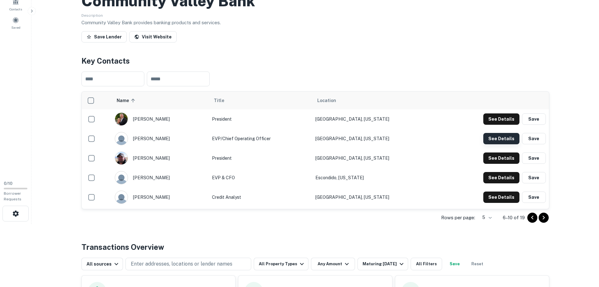
click at [497, 144] on button "See Details" at bounding box center [502, 138] width 36 height 11
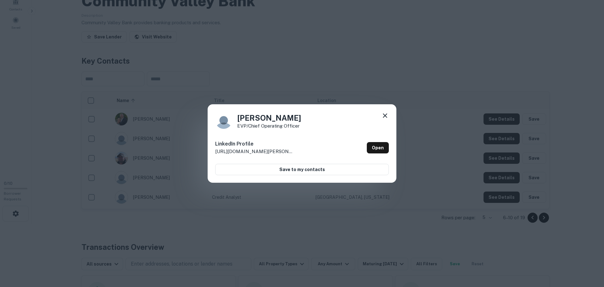
click at [383, 112] on icon at bounding box center [385, 116] width 8 height 8
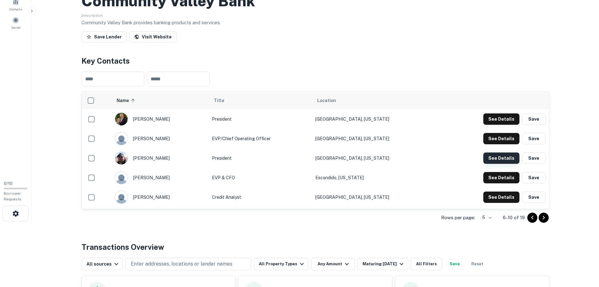
click at [505, 164] on button "See Details" at bounding box center [502, 157] width 36 height 11
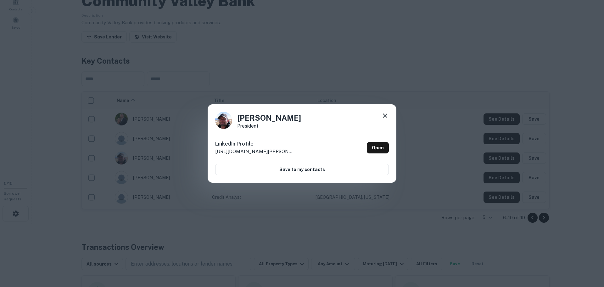
click at [382, 112] on icon at bounding box center [385, 116] width 8 height 8
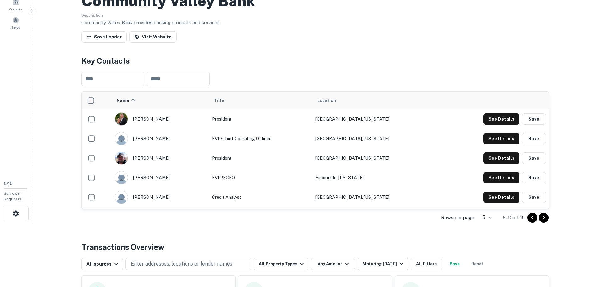
click at [529, 221] on icon "Go to previous page" at bounding box center [533, 218] width 8 height 8
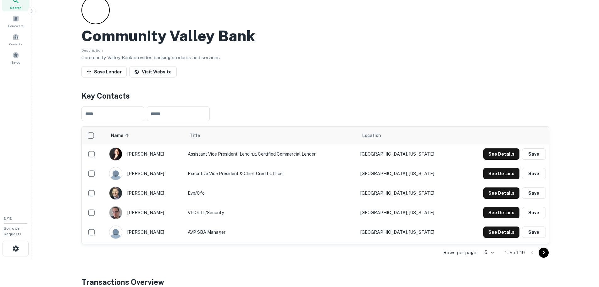
scroll to position [0, 0]
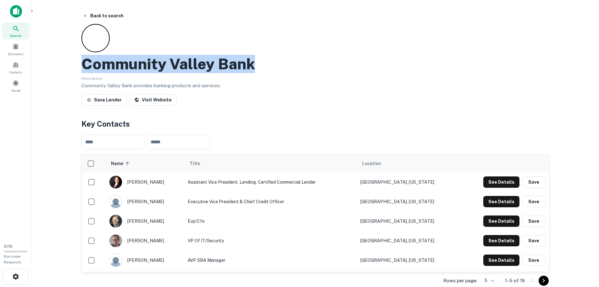
drag, startPoint x: 279, startPoint y: 75, endPoint x: 79, endPoint y: 77, distance: 200.1
click at [79, 77] on div "Back to search Community Valley Bank Description Community Valley Bank provides…" at bounding box center [315, 292] width 483 height 564
copy h2 "Community Valley Bank"
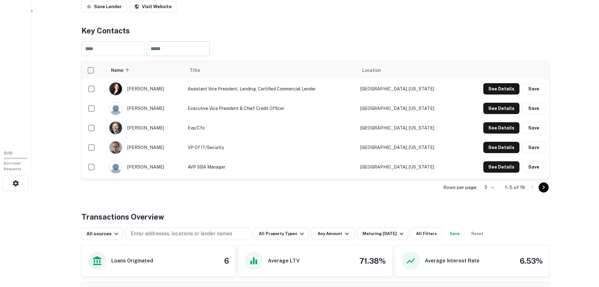
scroll to position [94, 0]
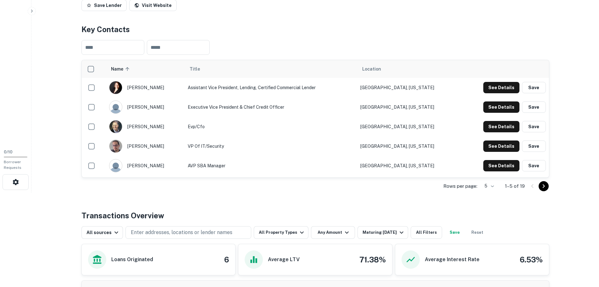
drag, startPoint x: 147, startPoint y: 106, endPoint x: 159, endPoint y: 108, distance: 11.4
click at [159, 94] on div "[PERSON_NAME]" at bounding box center [145, 87] width 73 height 13
copy div "[PERSON_NAME]"
drag, startPoint x: 152, startPoint y: 124, endPoint x: 129, endPoint y: 127, distance: 23.2
click at [129, 114] on div "[PERSON_NAME]" at bounding box center [145, 106] width 73 height 13
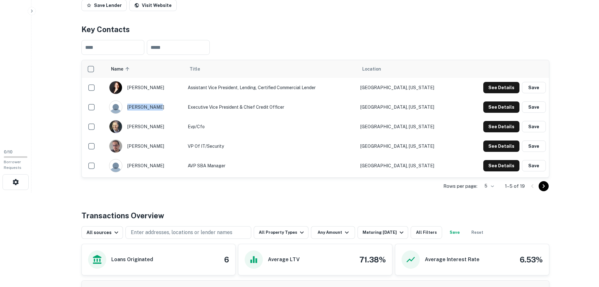
copy div "[PERSON_NAME]"
